Goal: Navigation & Orientation: Find specific page/section

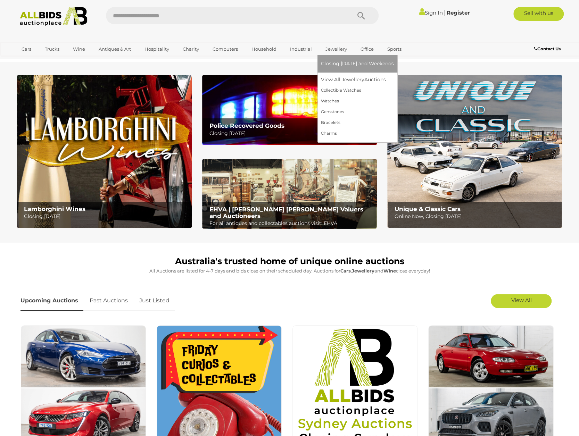
click at [335, 50] on link "Jewellery" at bounding box center [336, 48] width 31 height 11
click at [339, 78] on link "View All Jewellery Auctions" at bounding box center [357, 79] width 73 height 11
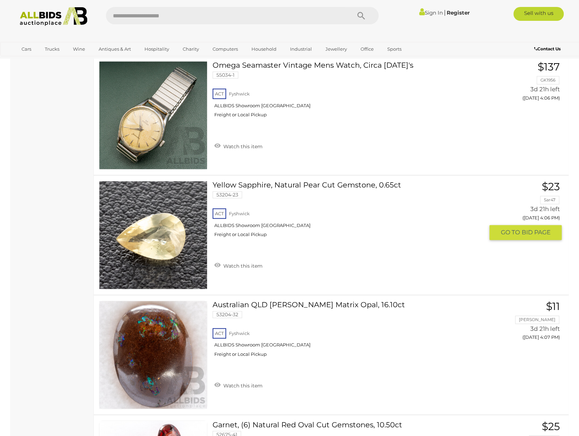
scroll to position [5707, 0]
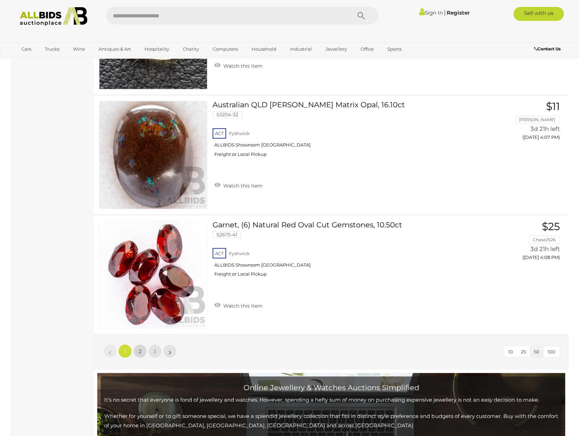
click at [139, 348] on span "2" at bounding box center [140, 351] width 3 height 6
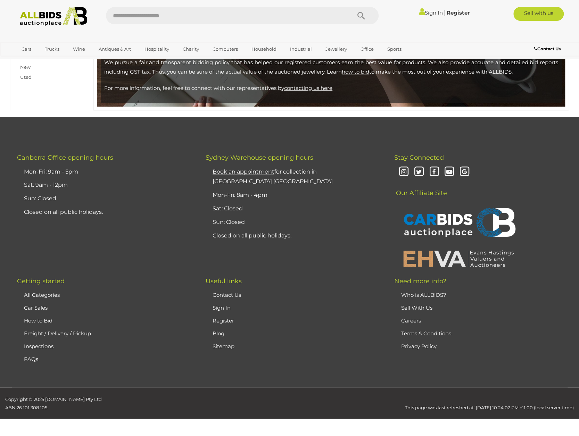
scroll to position [129, 0]
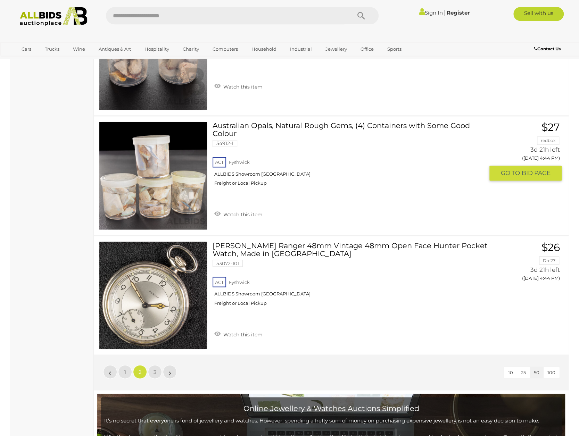
scroll to position [5836, 0]
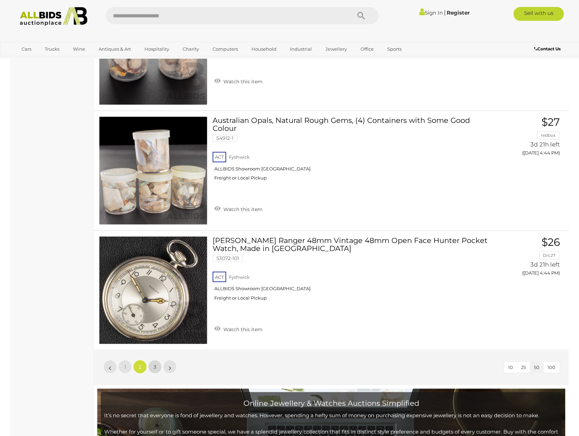
click at [154, 364] on span "3" at bounding box center [155, 367] width 3 height 6
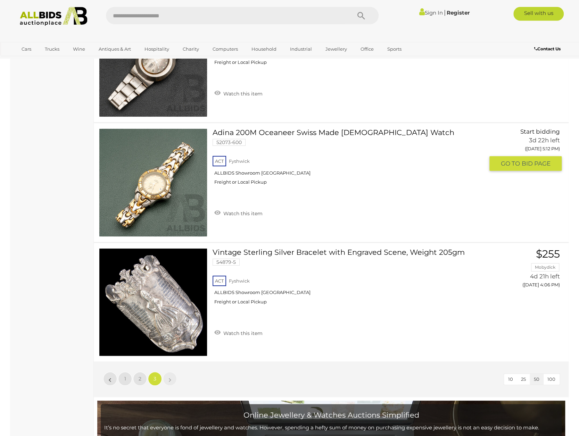
scroll to position [1754, 0]
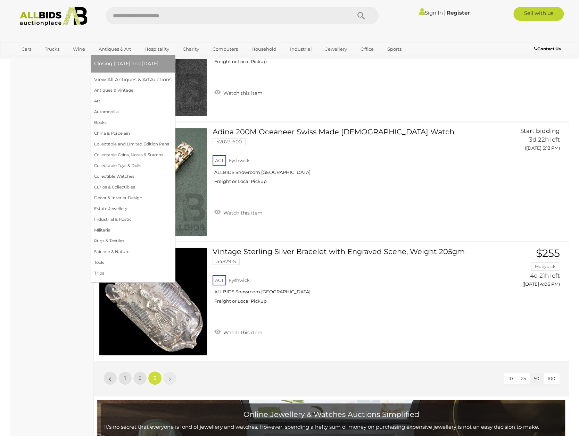
click at [114, 48] on link "Antiques & Art" at bounding box center [114, 48] width 41 height 11
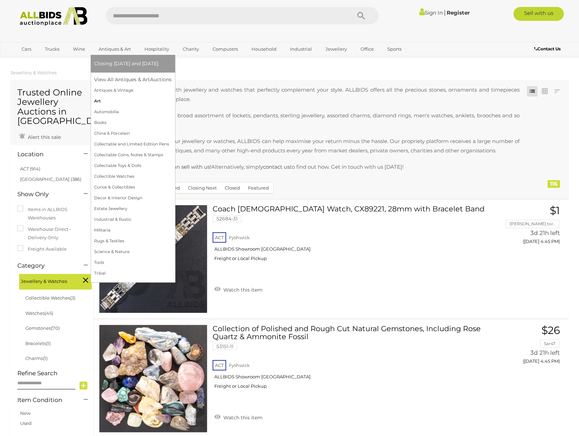
click at [98, 102] on link "Art" at bounding box center [132, 101] width 77 height 11
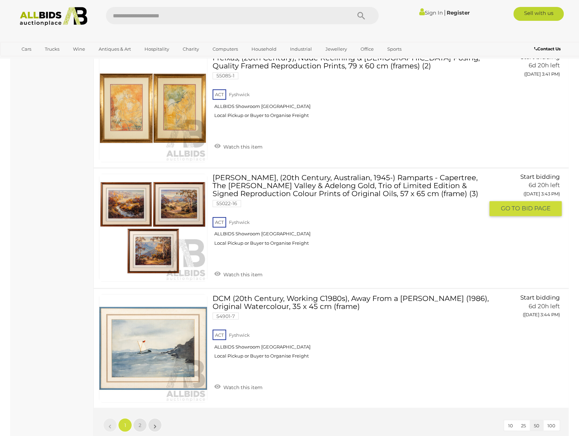
scroll to position [5816, 0]
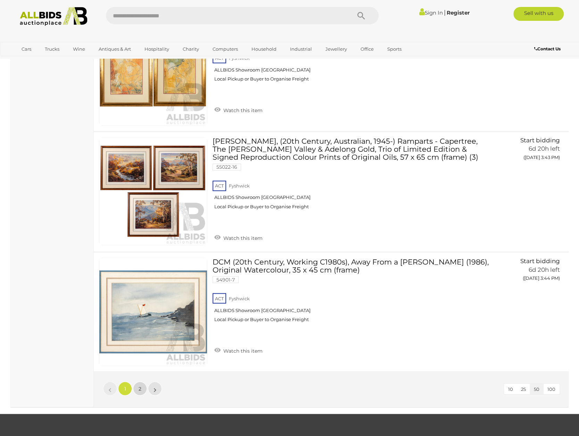
click at [139, 386] on span "2" at bounding box center [140, 389] width 3 height 6
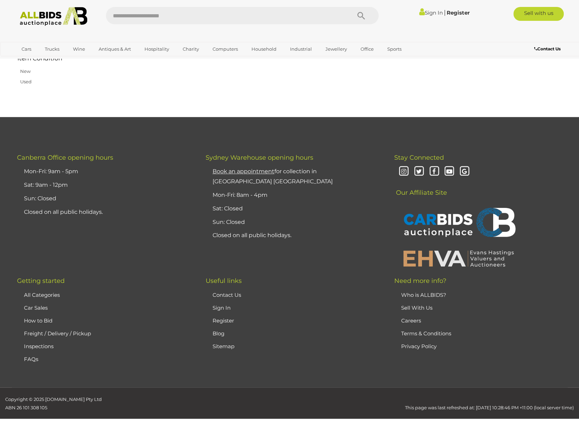
scroll to position [74, 0]
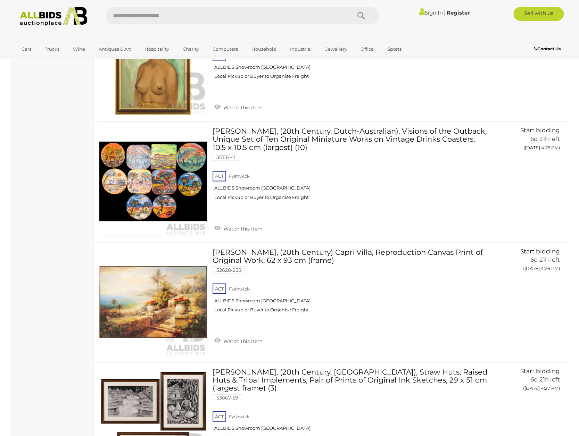
scroll to position [2241, 0]
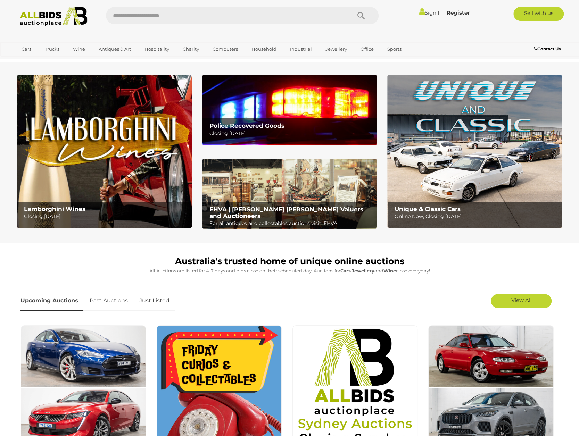
click at [284, 209] on b "EHVA | Evans Hastings Valuers and Auctioneers" at bounding box center [286, 213] width 154 height 14
